Goal: Find specific page/section: Find specific page/section

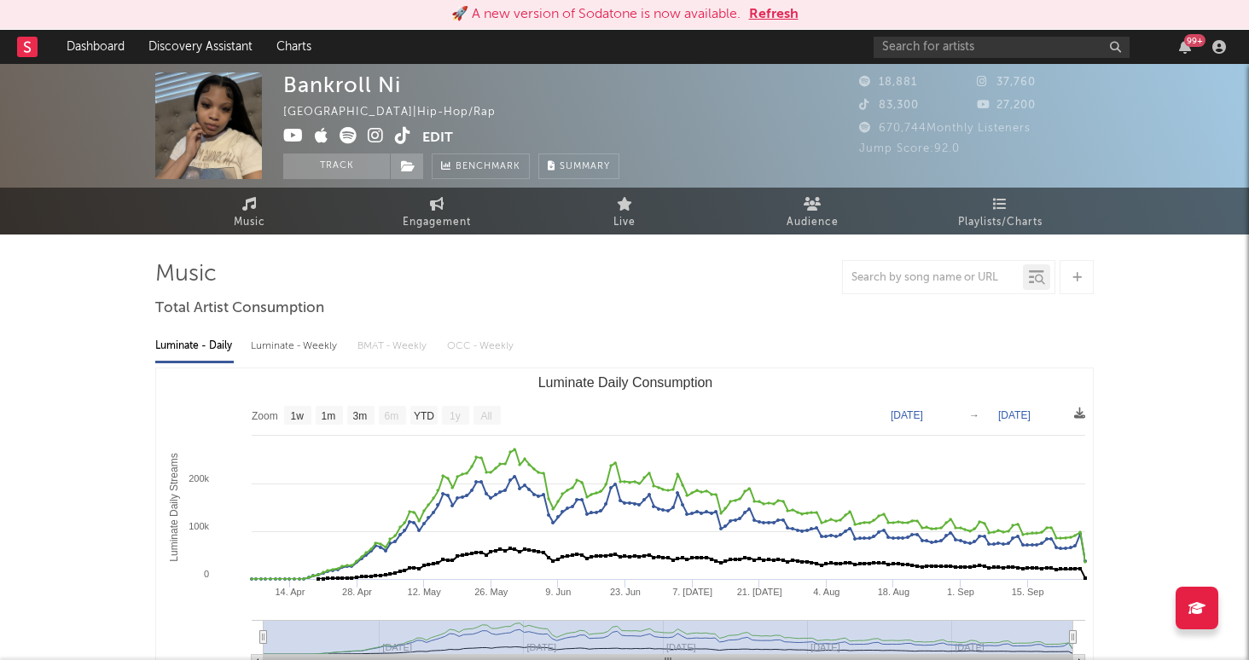
select select "1w"
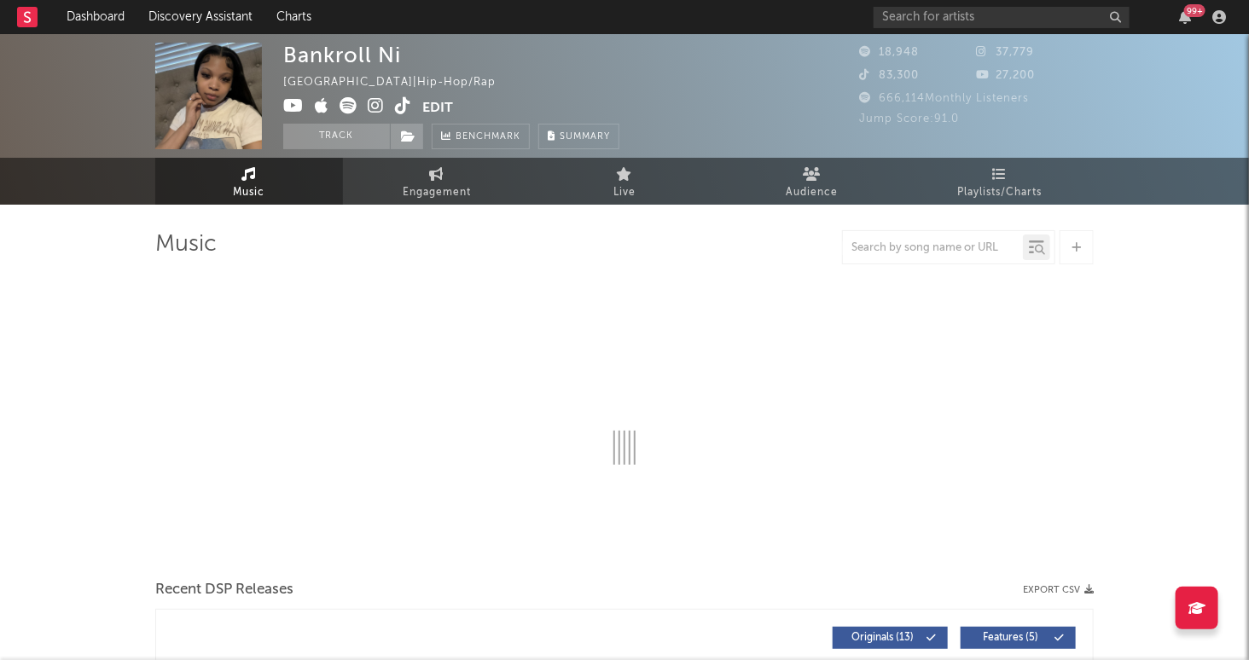
select select "1w"
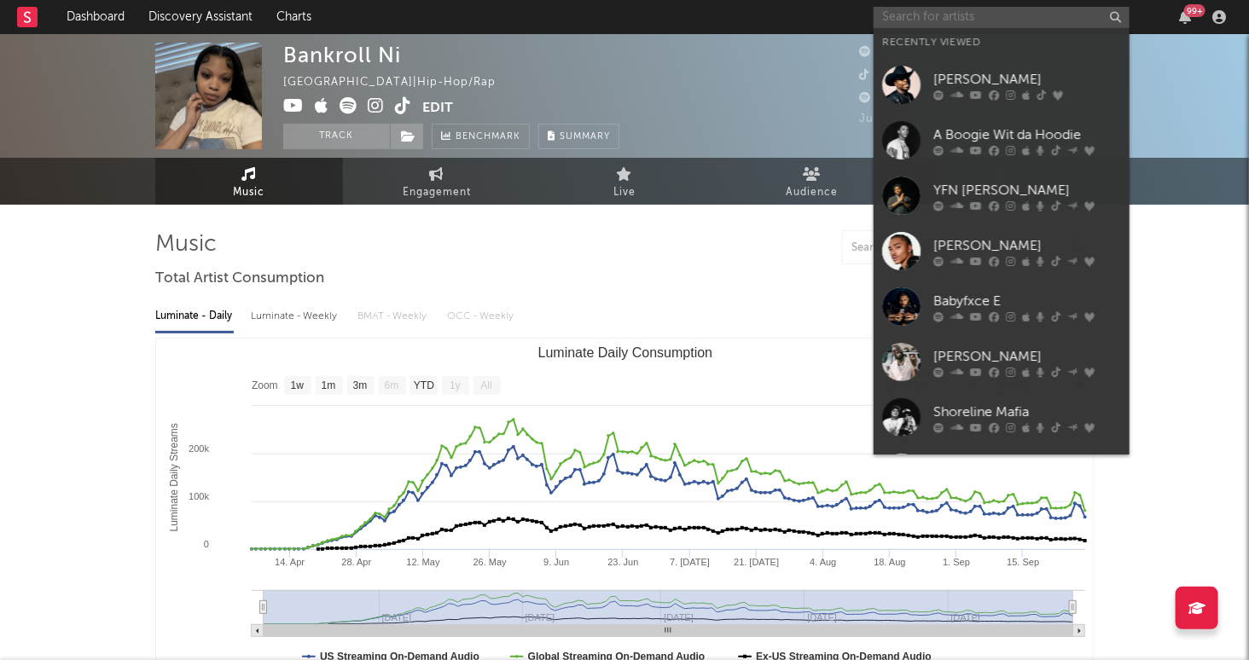
click at [989, 20] on input "text" at bounding box center [1001, 17] width 256 height 21
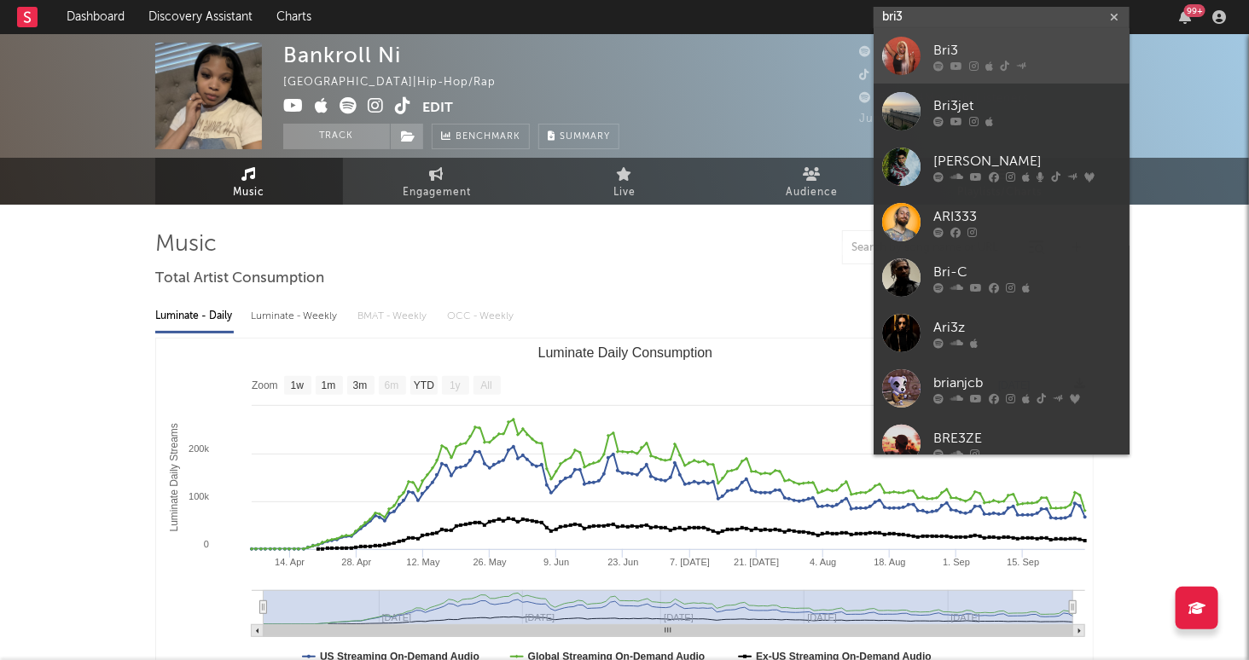
type input "bri3"
click at [1030, 44] on div "Bri3" at bounding box center [1027, 51] width 188 height 20
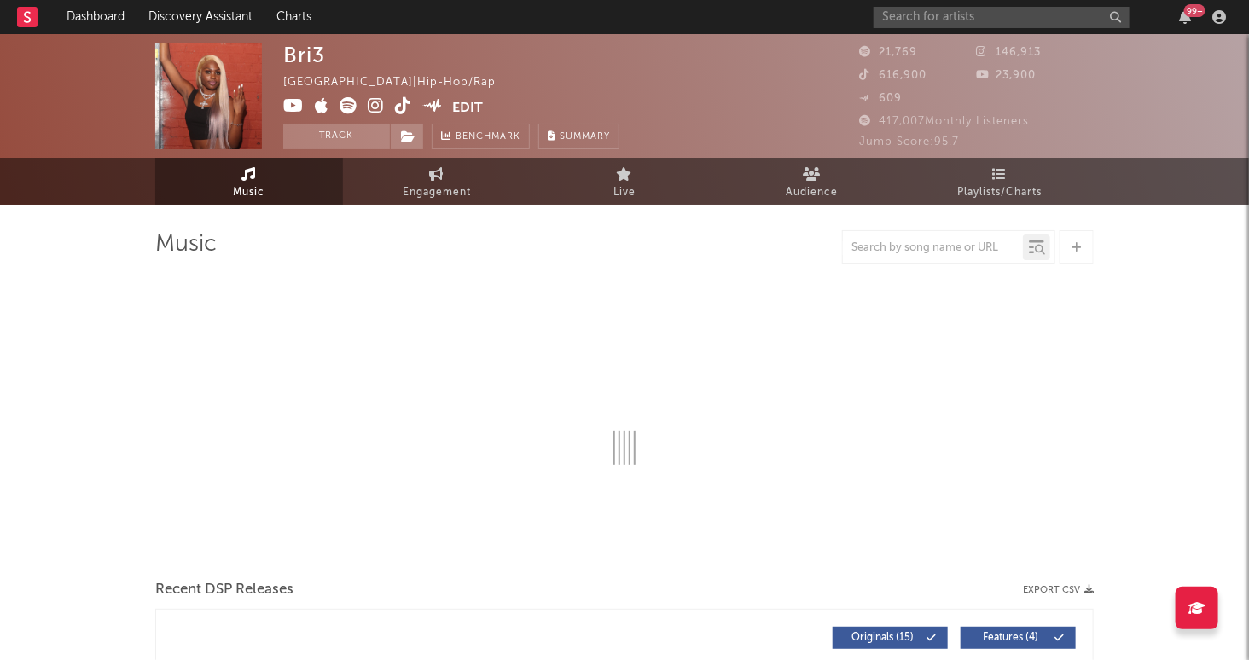
select select "6m"
